Goal: Task Accomplishment & Management: Complete application form

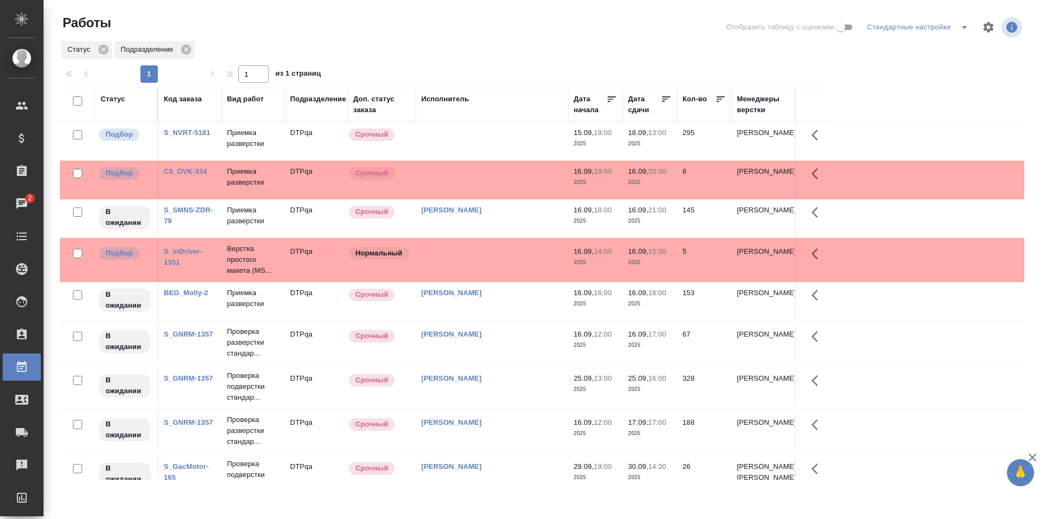
click at [511, 135] on td at bounding box center [492, 141] width 152 height 38
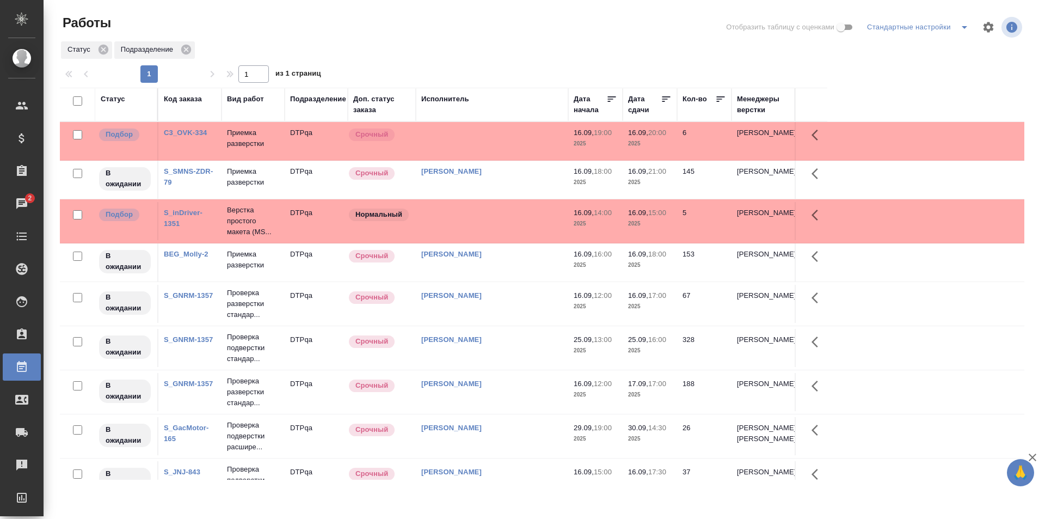
click at [121, 99] on div "Статус" at bounding box center [113, 99] width 25 height 11
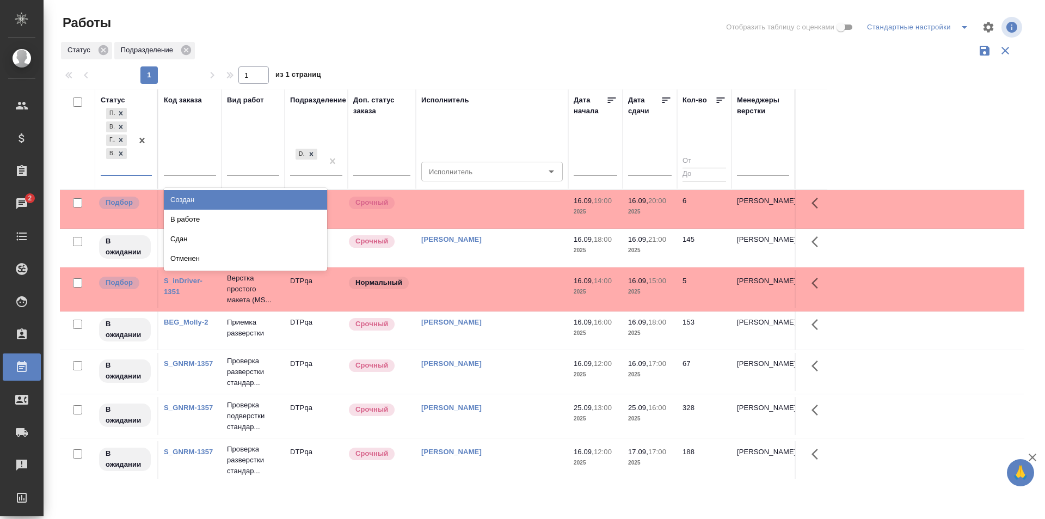
click at [133, 169] on div at bounding box center [142, 140] width 20 height 69
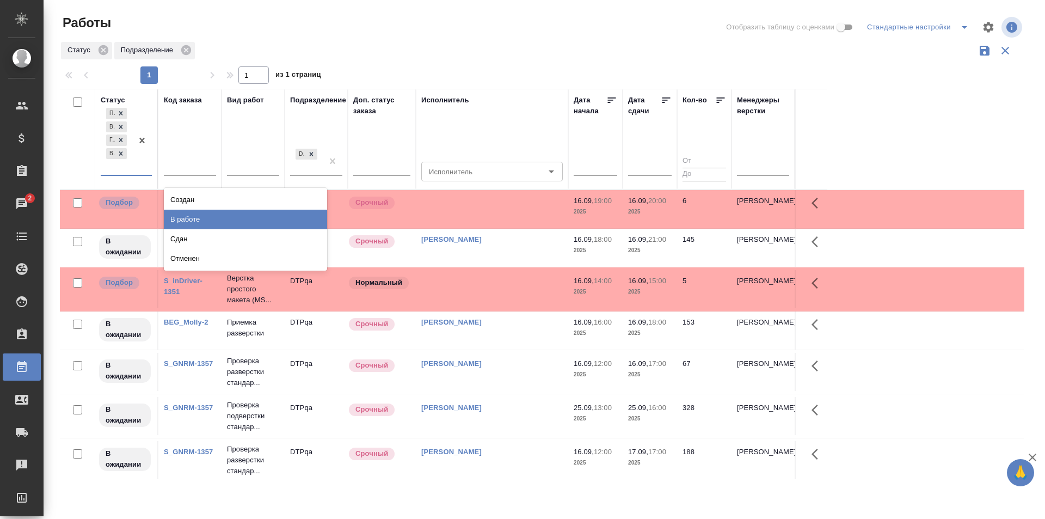
click at [191, 220] on div "В работе" at bounding box center [245, 220] width 163 height 20
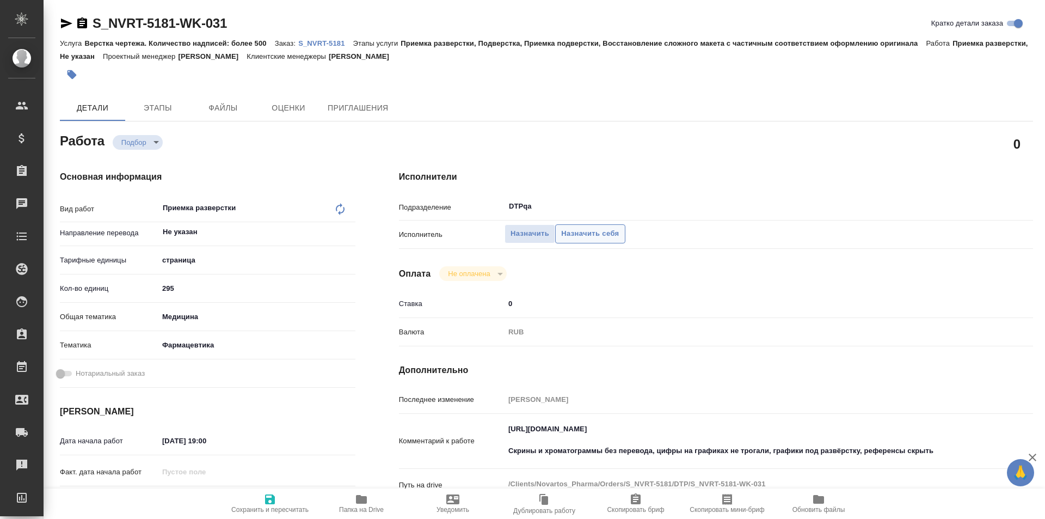
click at [600, 236] on span "Назначить себя" at bounding box center [590, 234] width 58 height 13
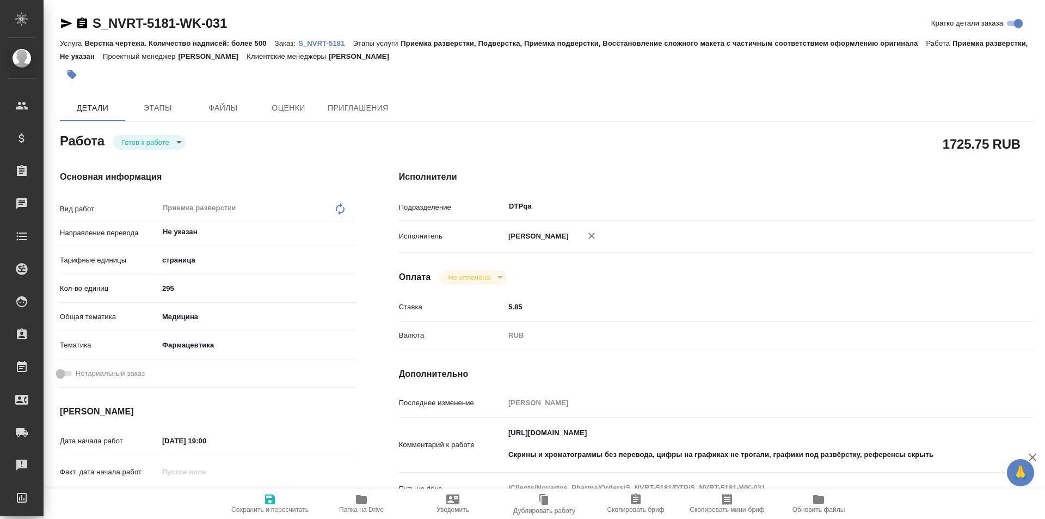
type textarea "x"
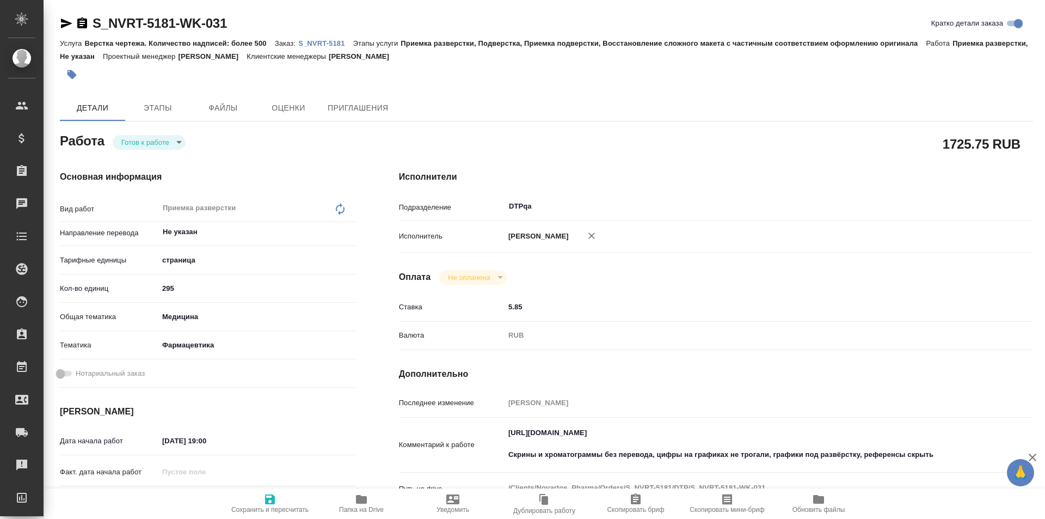
type textarea "x"
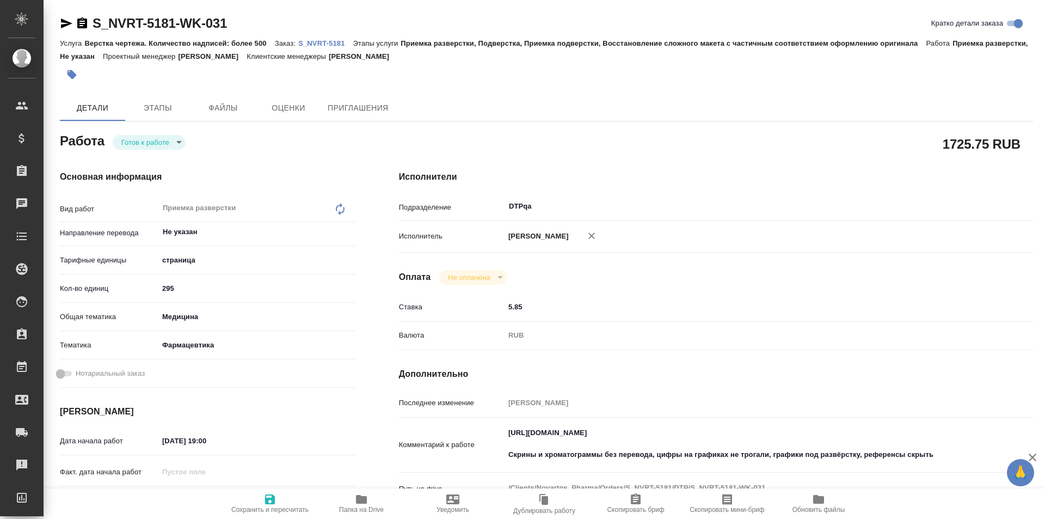
type textarea "x"
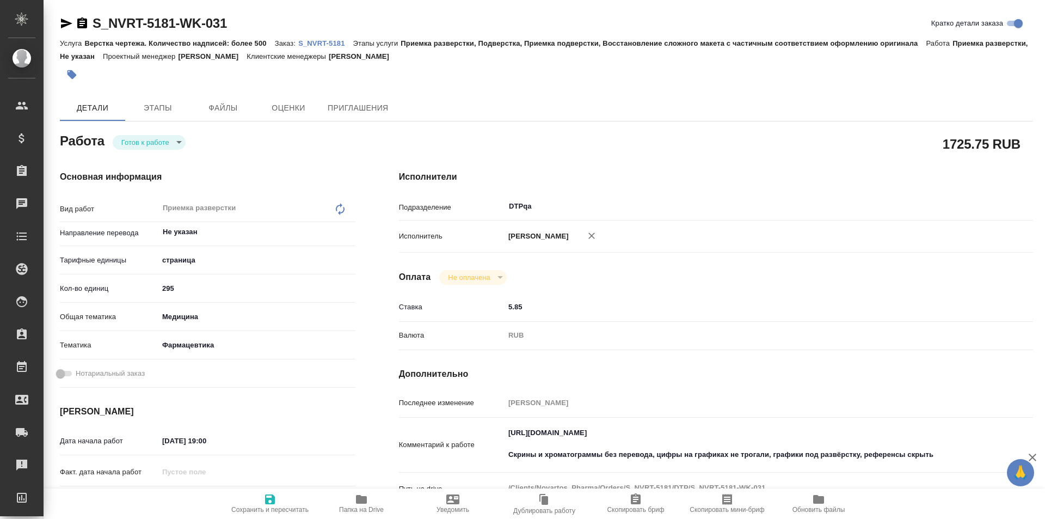
type textarea "x"
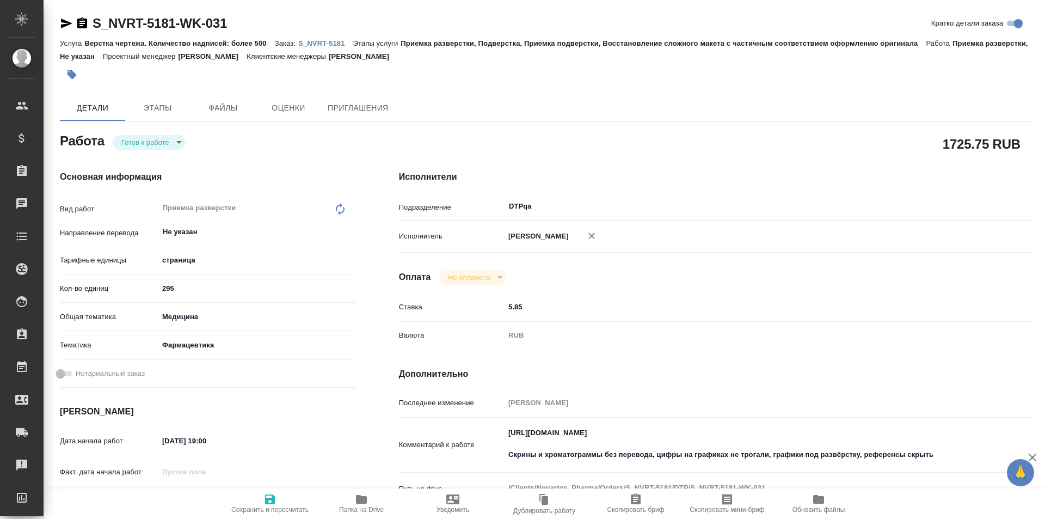
click at [269, 503] on icon "button" at bounding box center [270, 499] width 10 height 10
type textarea "x"
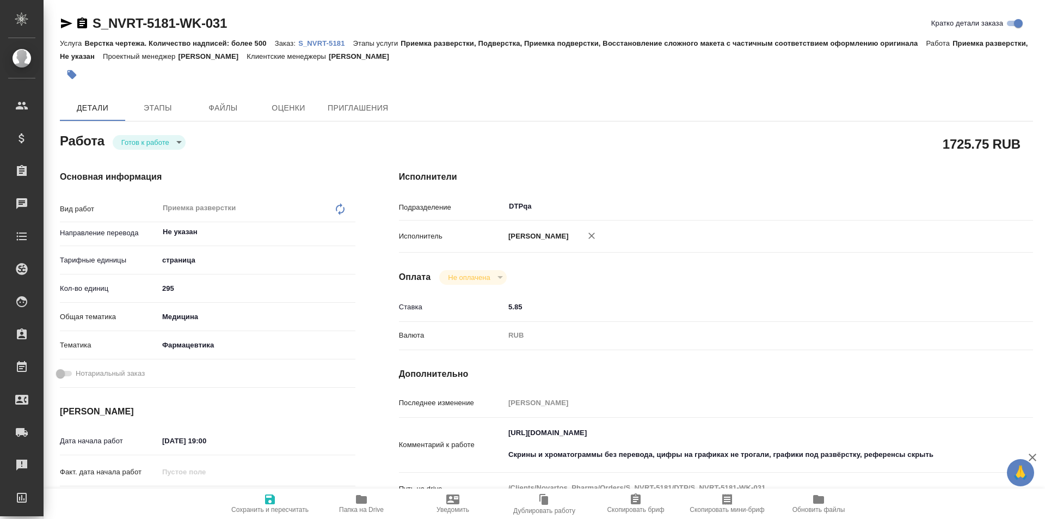
type textarea "x"
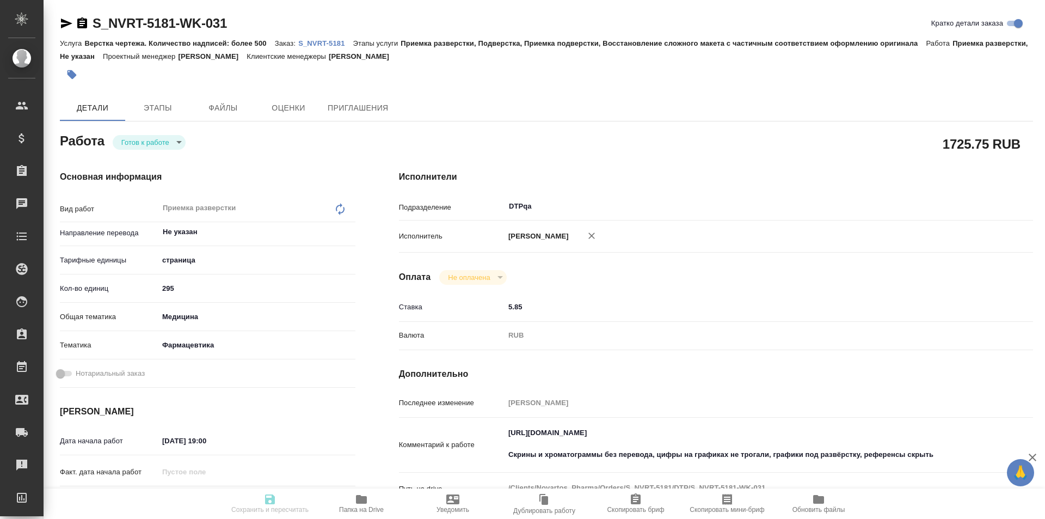
type textarea "x"
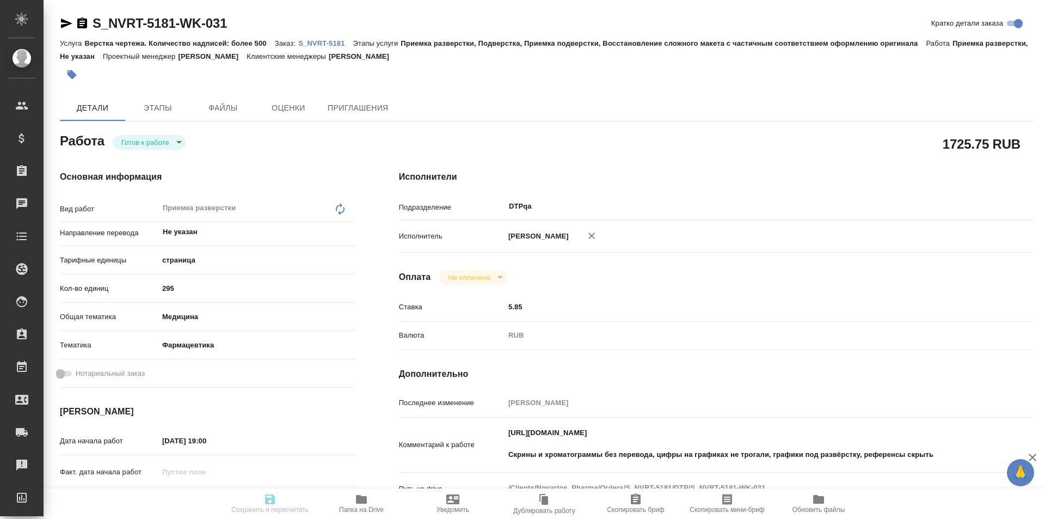
type textarea "x"
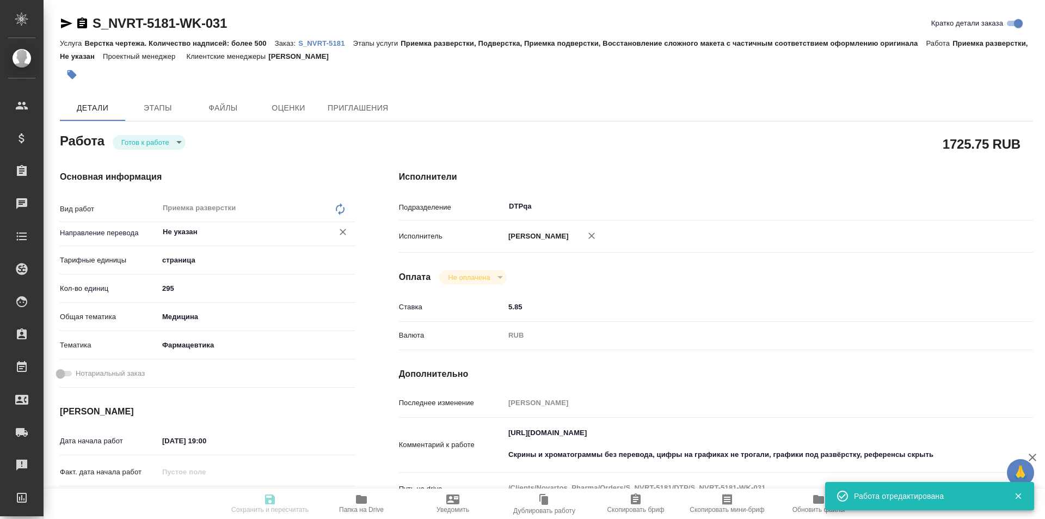
type input "readyForWork"
type textarea "Приемка разверстки"
type textarea "x"
type input "Не указан"
type input "5a8b1489cc6b4906c91bfdb2"
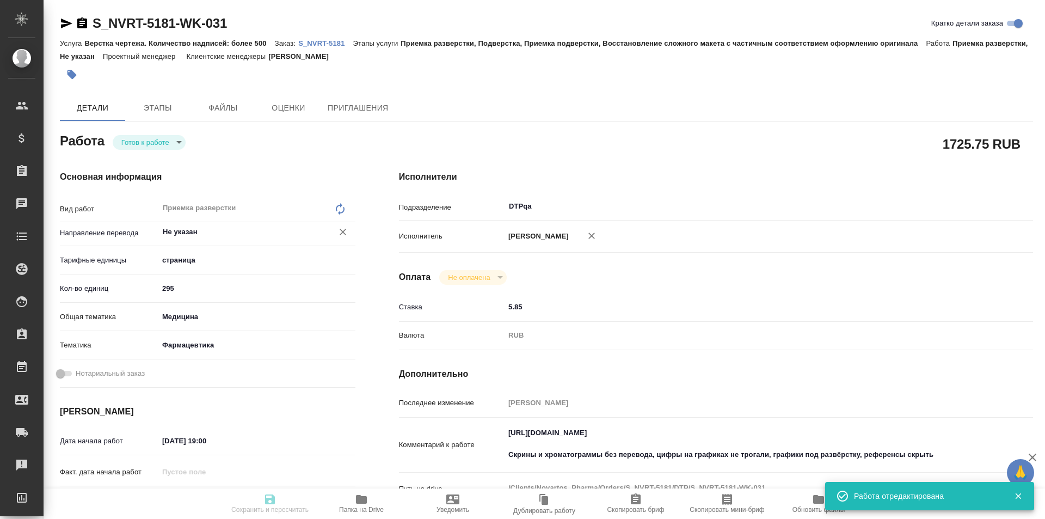
type input "295"
type input "med"
type input "6149832f2b7be24903fd7a82"
type input "15.09.2025 19:00"
type input "18.09.2025 13:00"
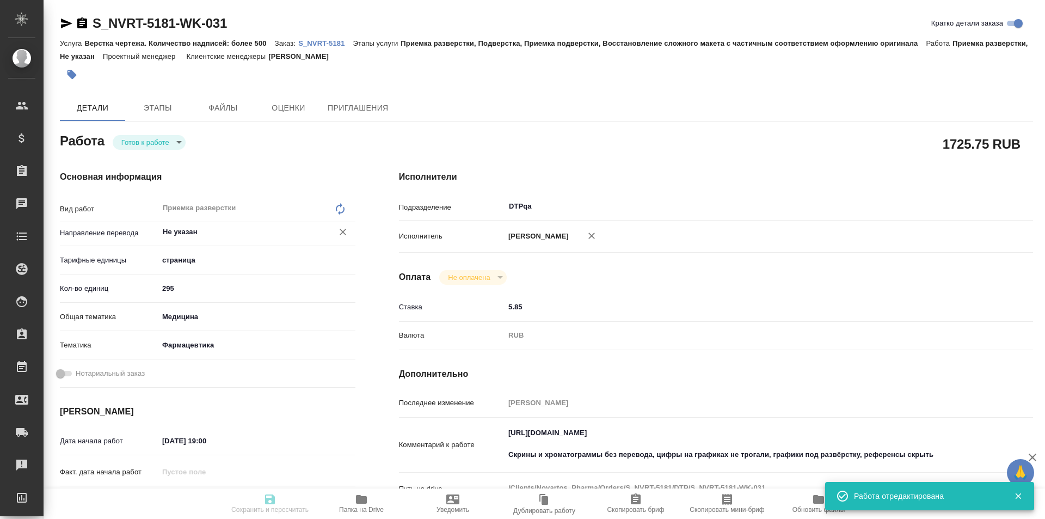
type input "21.11.2025 19:00"
type input "DTPqa"
type input "notPayed"
type input "5.85"
type input "RUB"
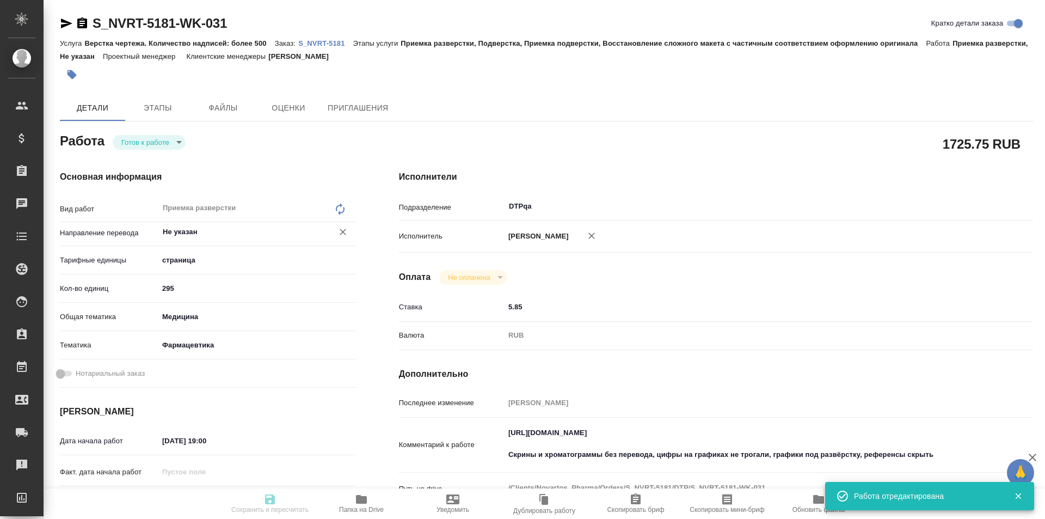
type input "[PERSON_NAME]"
type textarea "https://tera.awatera.com/Work/68c054a42601bc4928ed86db/ Скрины и хроматограммы …"
type textarea "x"
type textarea "/Clients/Novartos_Pharma/Orders/S_NVRT-5181/DTP/S_NVRT-5181-WK-031"
type textarea "x"
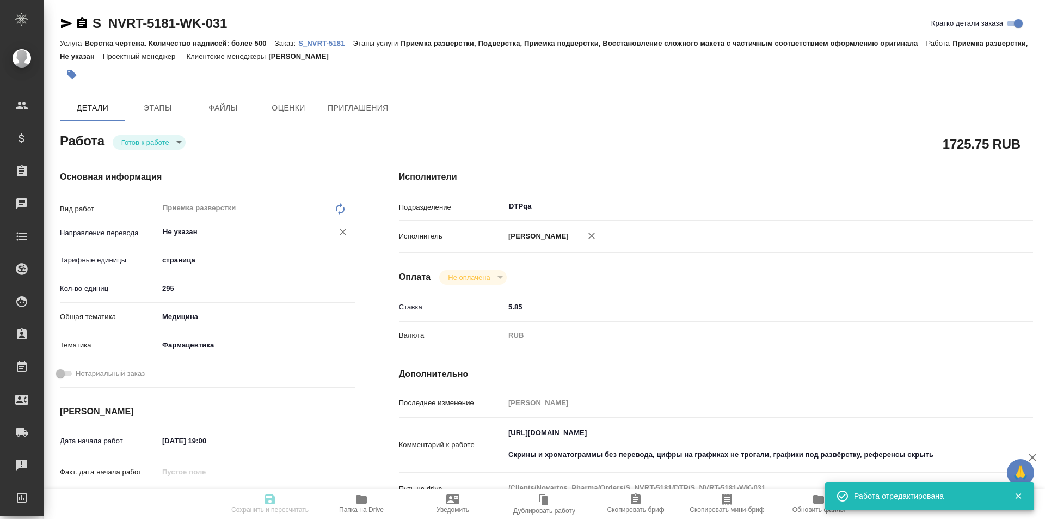
type input "S_NVRT-5181"
type input "Верстка чертежа. Количество надписей: более 500"
type input "Приемка разверстки, Подверстка, Приемка подверстки, Восстановление сложного мак…"
type input "Кабаргина Анна"
type input "Малофеева Екатерина"
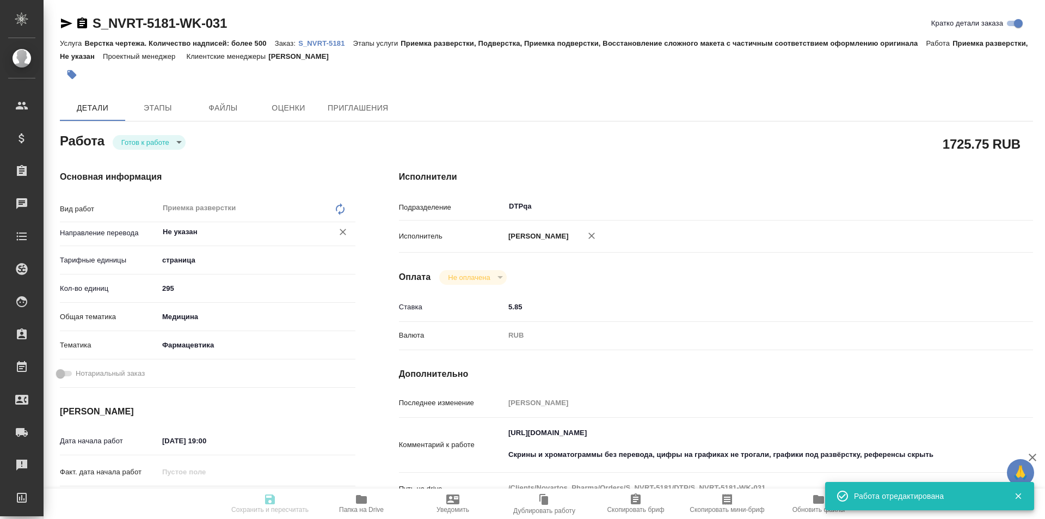
type input "/Clients/Novartos_Pharma/Orders/S_NVRT-5181"
type textarea "x"
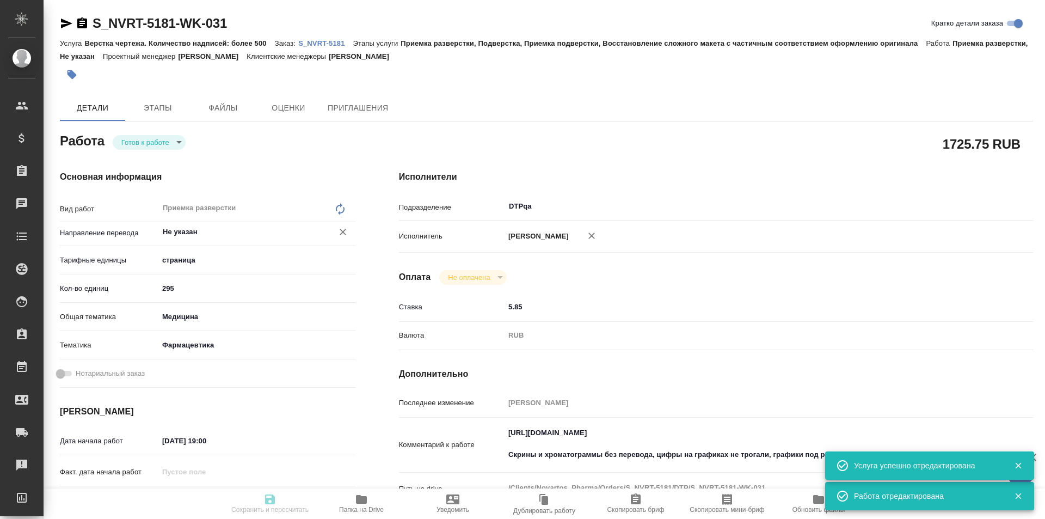
type textarea "x"
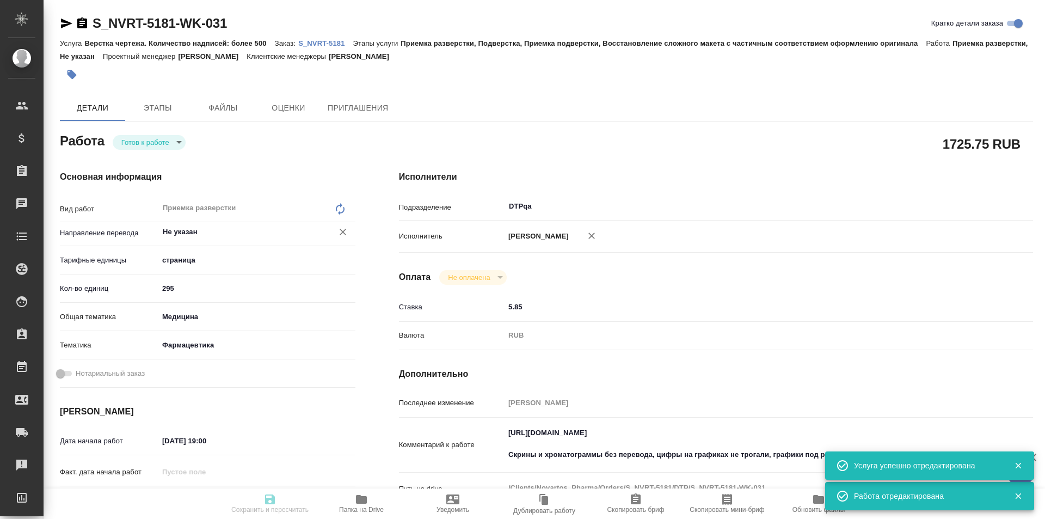
type textarea "x"
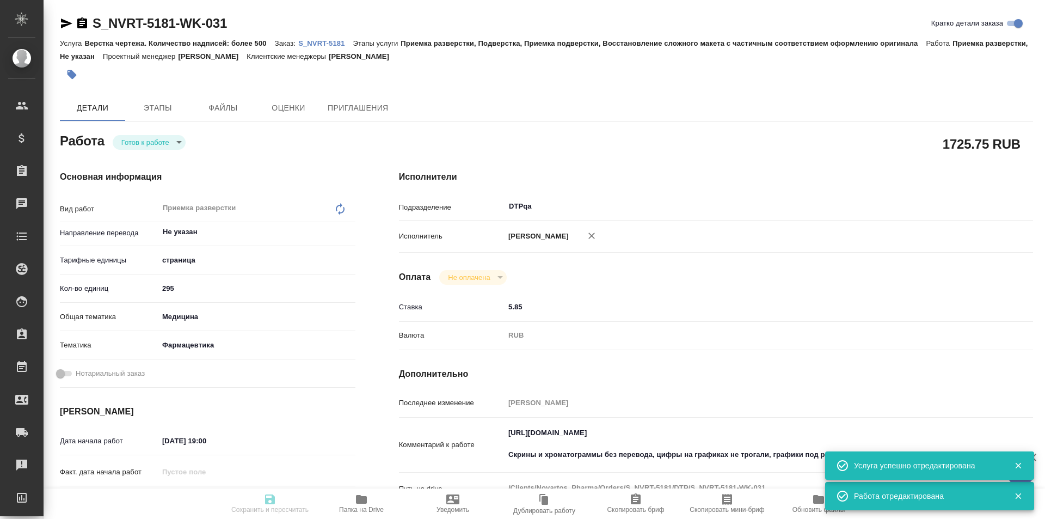
type textarea "x"
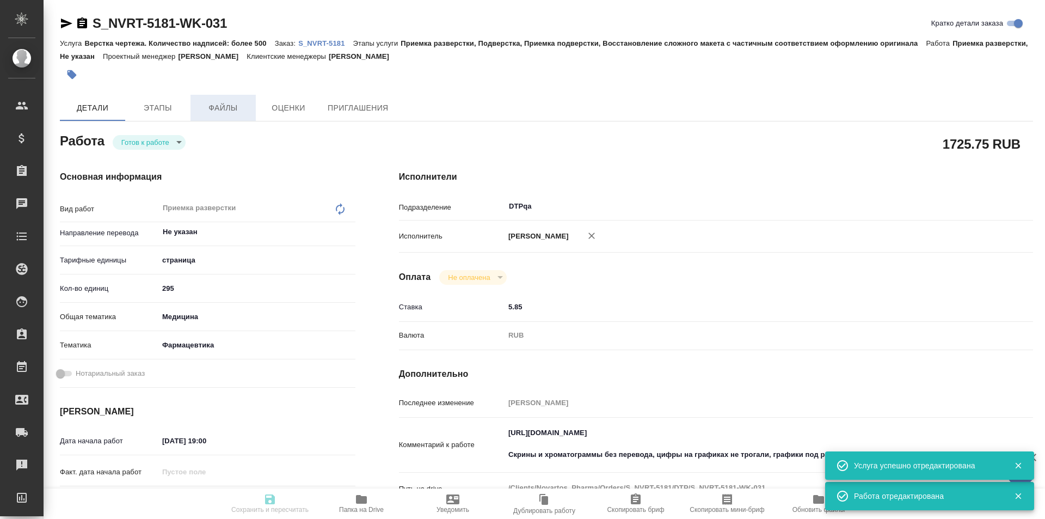
type textarea "x"
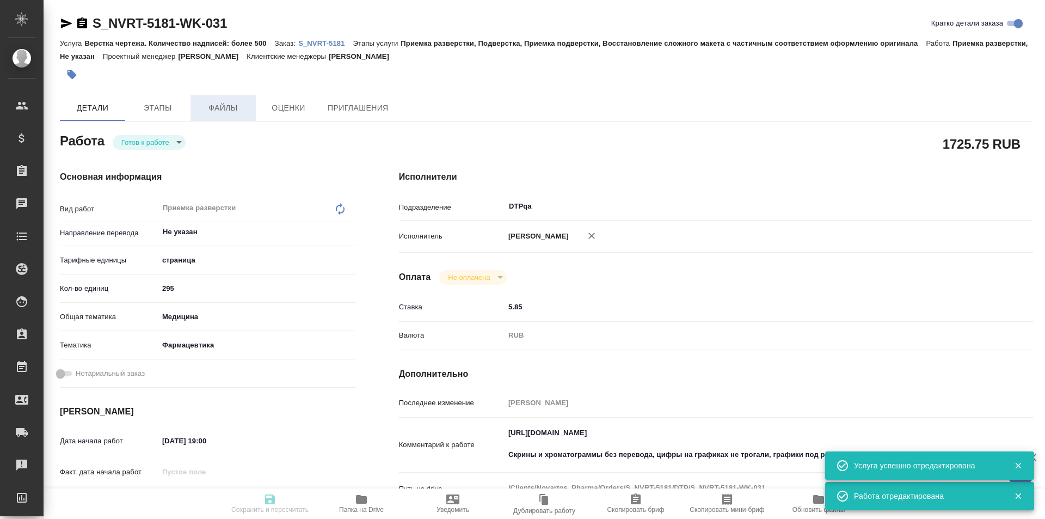
type textarea "x"
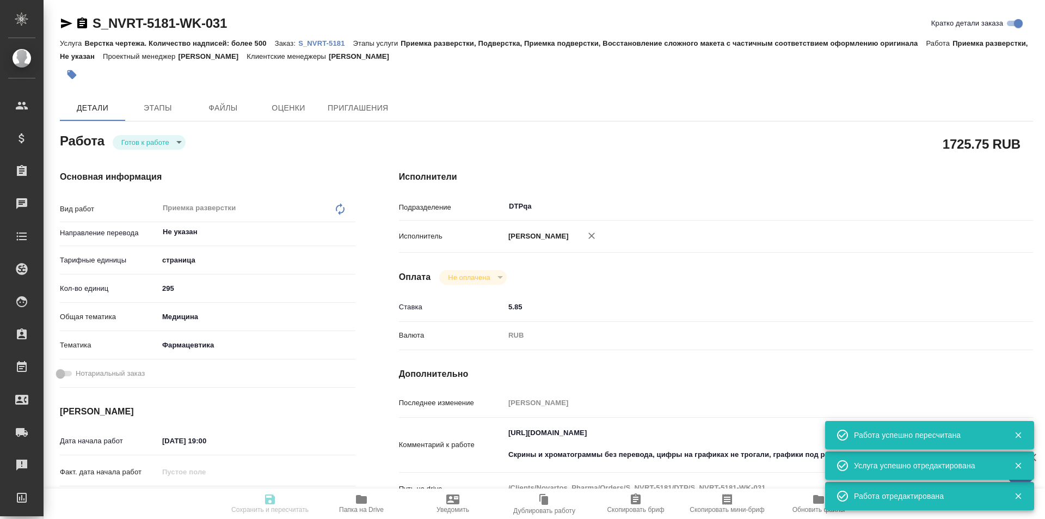
type input "readyForWork"
type textarea "Приемка разверстки"
type textarea "x"
type input "Не указан"
type input "5a8b1489cc6b4906c91bfdb2"
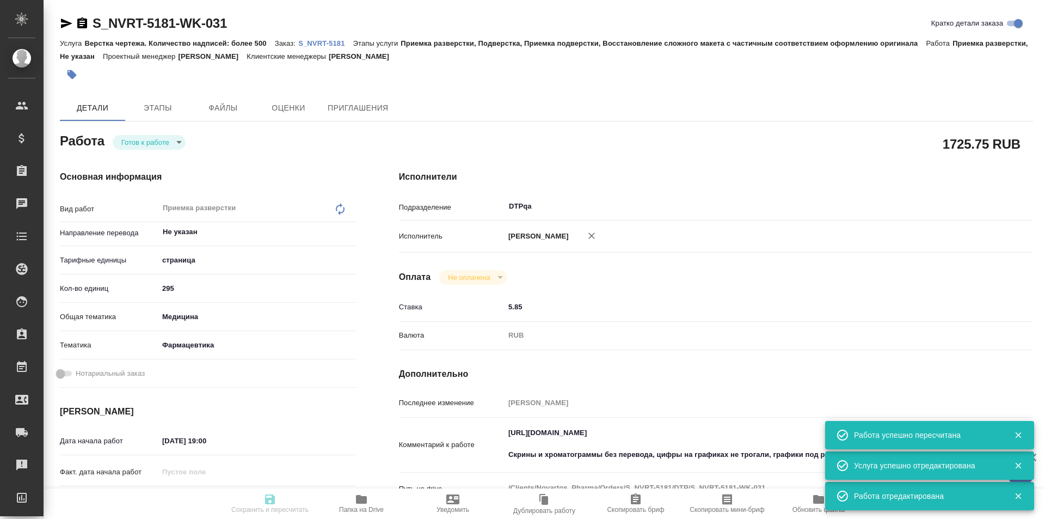
type input "295"
type input "med"
type input "6149832f2b7be24903fd7a82"
type input "15.09.2025 19:00"
type input "18.09.2025 13:00"
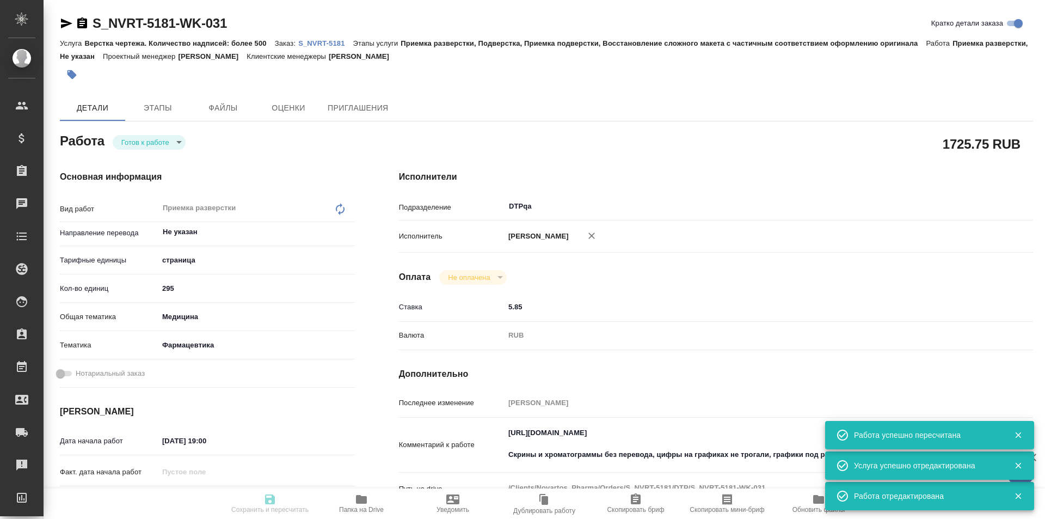
type input "21.11.2025 19:00"
type input "DTPqa"
type input "notPayed"
type input "5.85"
type input "RUB"
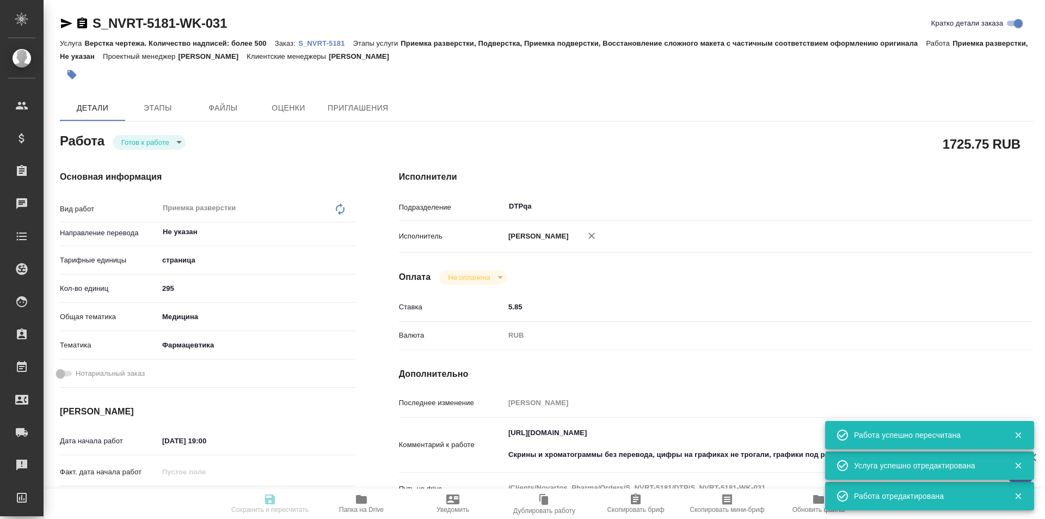
type input "[PERSON_NAME]"
type textarea "https://tera.awatera.com/Work/68c054a42601bc4928ed86db/ Скрины и хроматограммы …"
type textarea "x"
type textarea "/Clients/Novartos_Pharma/Orders/S_NVRT-5181/DTP/S_NVRT-5181-WK-031"
type textarea "x"
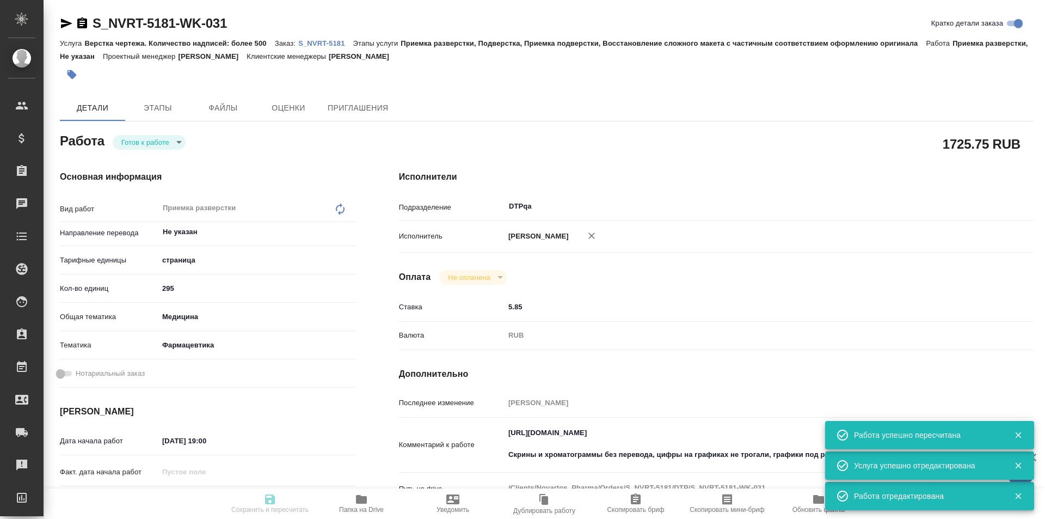
type input "S_NVRT-5181"
type input "Верстка чертежа. Количество надписей: более 500"
type input "Приемка разверстки, Подверстка, Приемка подверстки, Восстановление сложного мак…"
type input "Кабаргина Анна"
type input "Малофеева Екатерина"
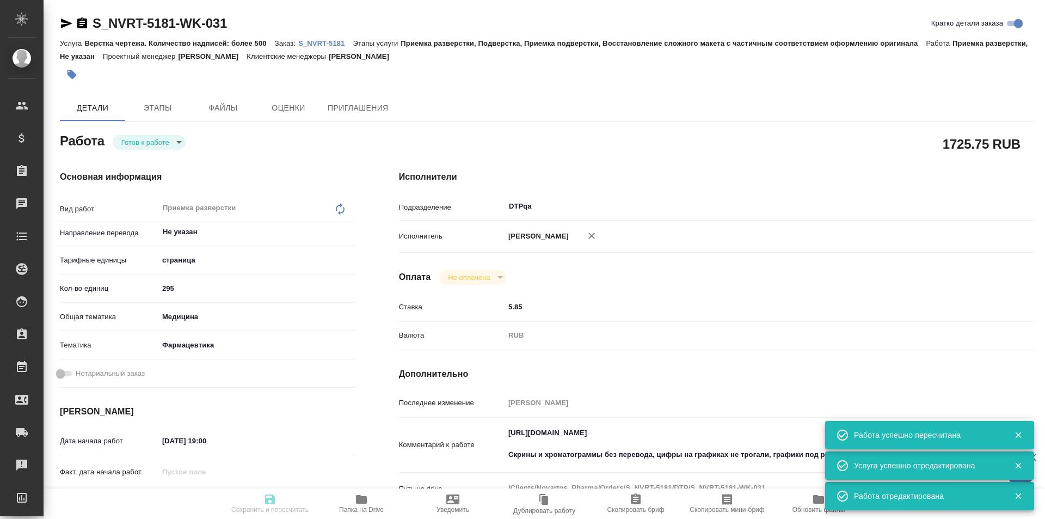
type input "/Clients/Novartos_Pharma/Orders/S_NVRT-5181"
type textarea "x"
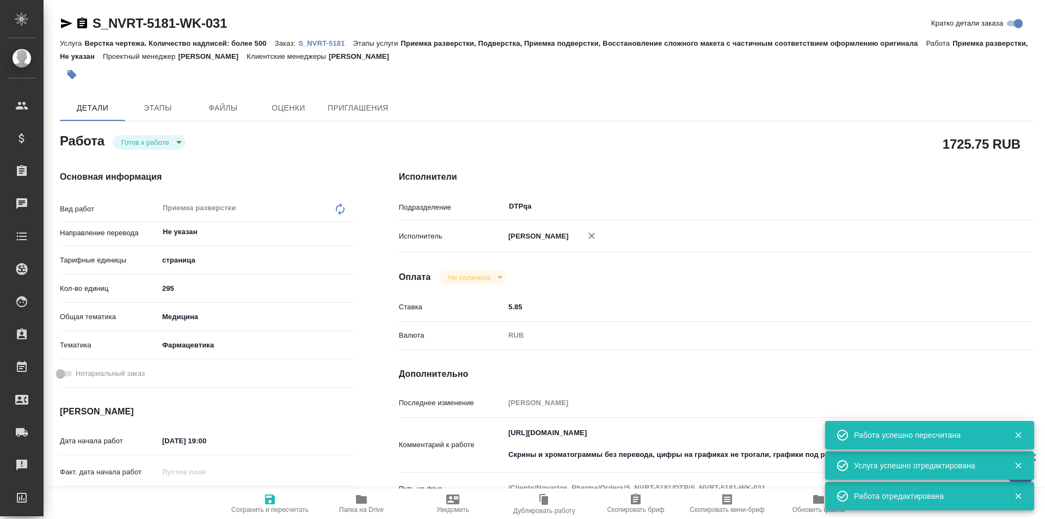
type textarea "x"
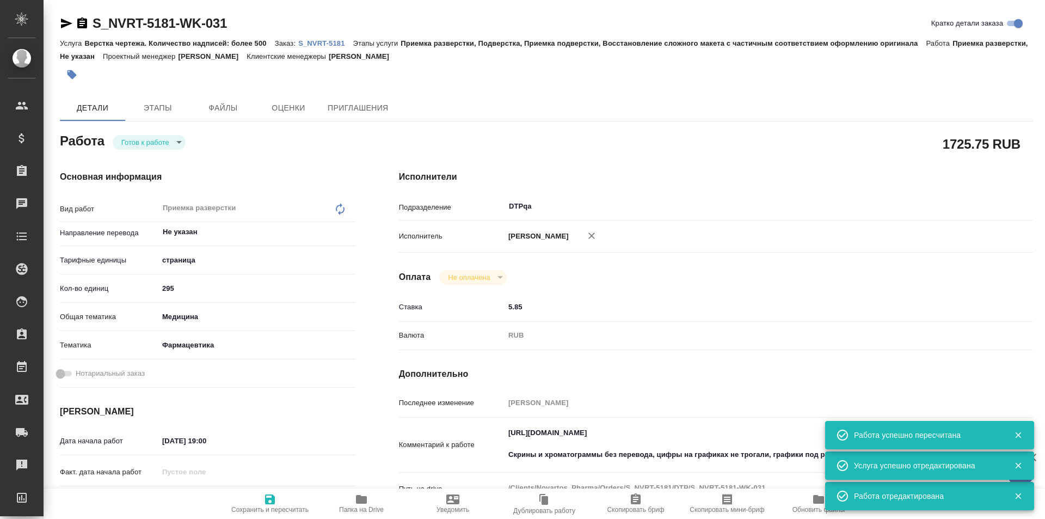
type textarea "x"
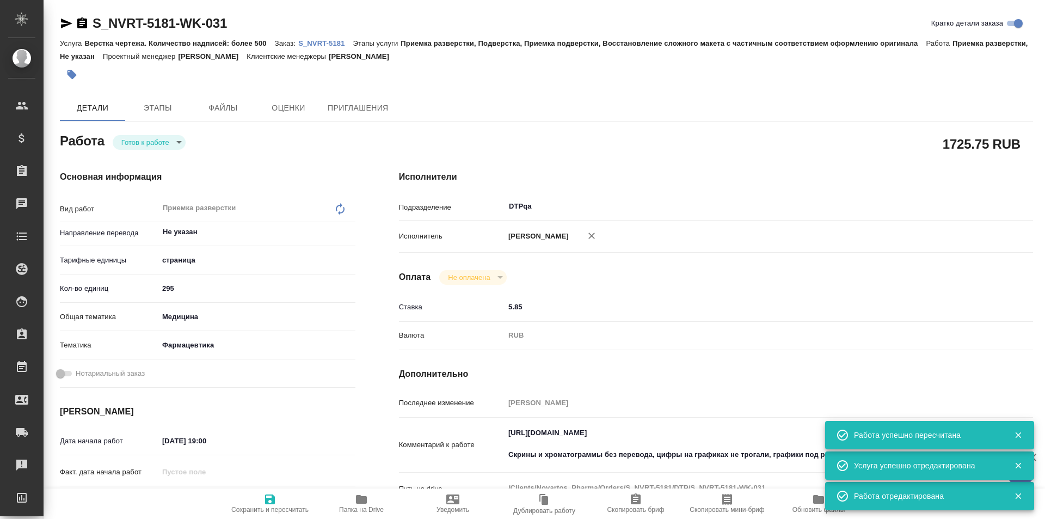
type textarea "x"
click at [152, 143] on body "🙏 .cls-1 fill:#fff; AWATERA Ismagilova Diana Клиенты Спецификации Заказы 2 Чаты…" at bounding box center [522, 259] width 1045 height 519
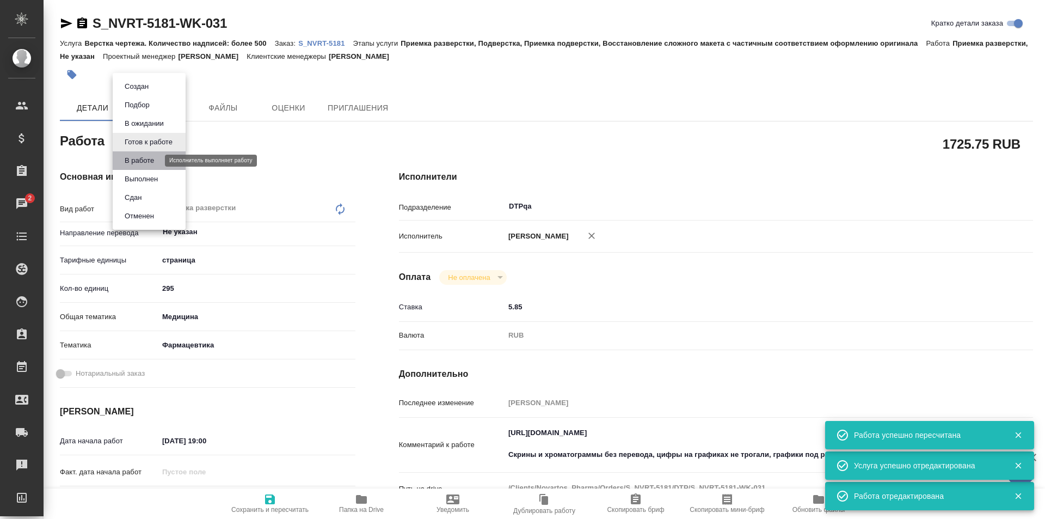
click at [154, 161] on button "В работе" at bounding box center [139, 161] width 36 height 12
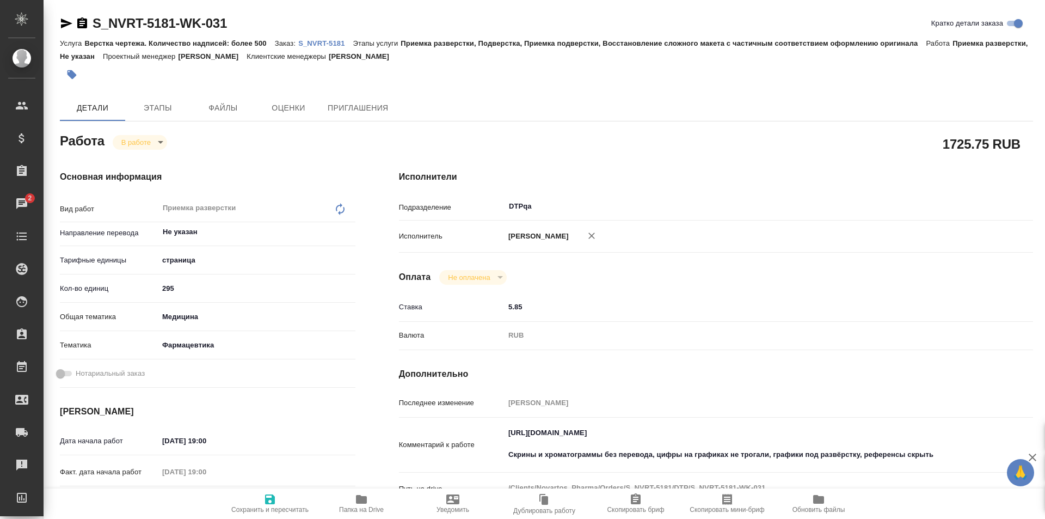
type textarea "x"
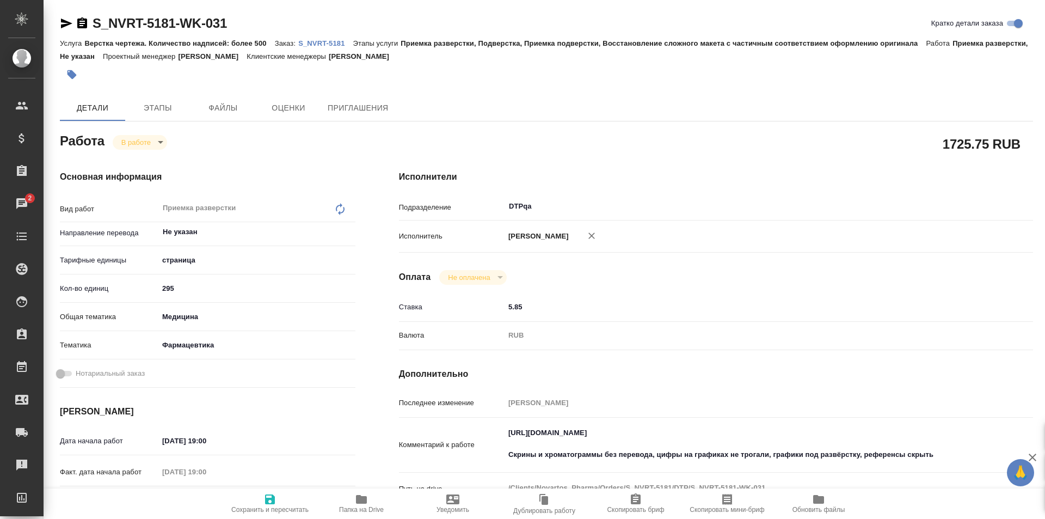
type textarea "x"
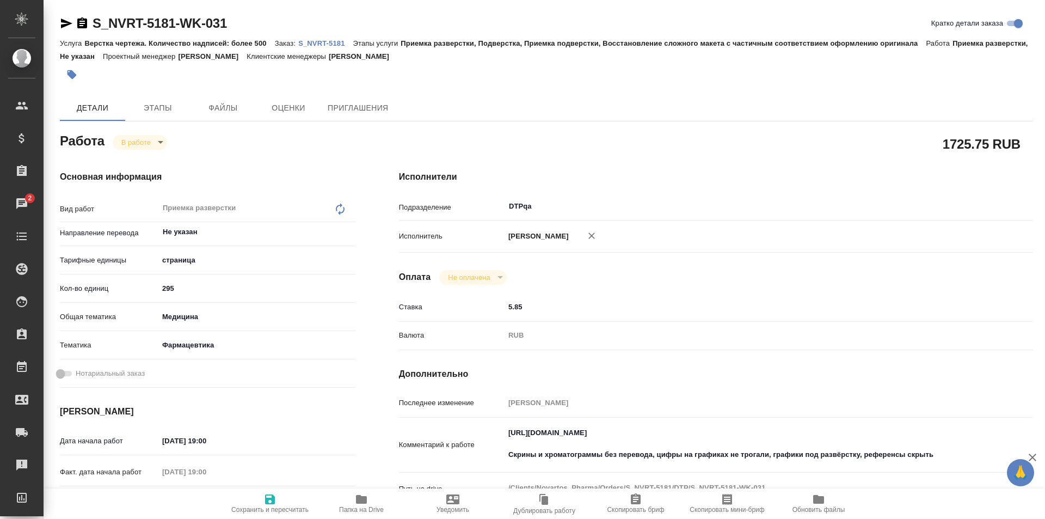
type textarea "x"
